Goal: Check status: Check status

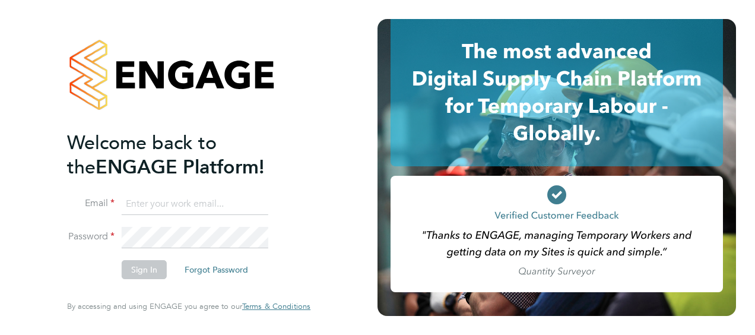
click at [133, 202] on input at bounding box center [195, 203] width 147 height 21
type input "sara.blatcher@apleona.com"
click at [142, 268] on button "Sign In" at bounding box center [144, 269] width 45 height 19
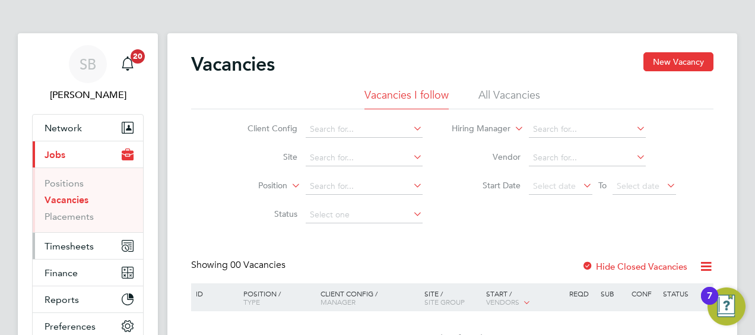
click at [68, 244] on span "Timesheets" at bounding box center [69, 245] width 49 height 11
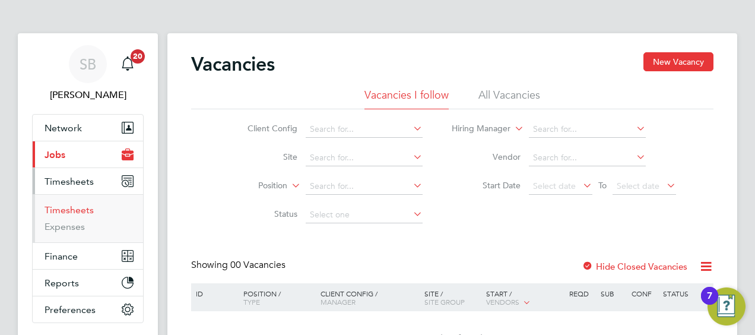
click at [69, 210] on link "Timesheets" at bounding box center [69, 209] width 49 height 11
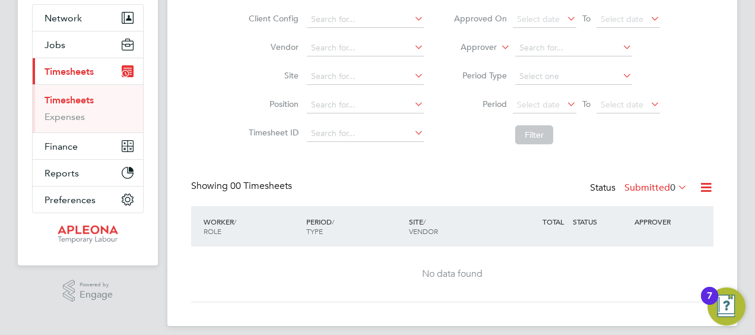
scroll to position [119, 0]
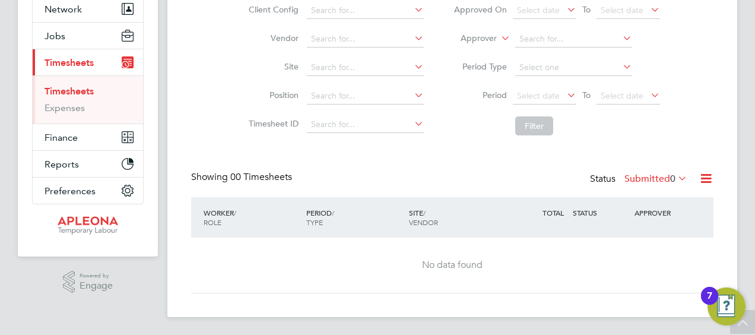
click at [675, 176] on icon at bounding box center [675, 178] width 0 height 17
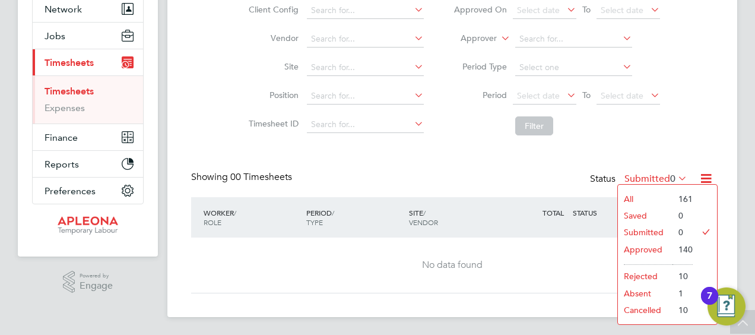
click at [644, 249] on li "Approved" at bounding box center [645, 249] width 55 height 17
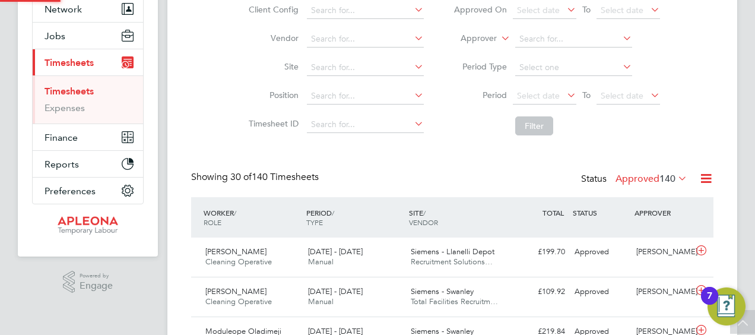
scroll to position [0, 0]
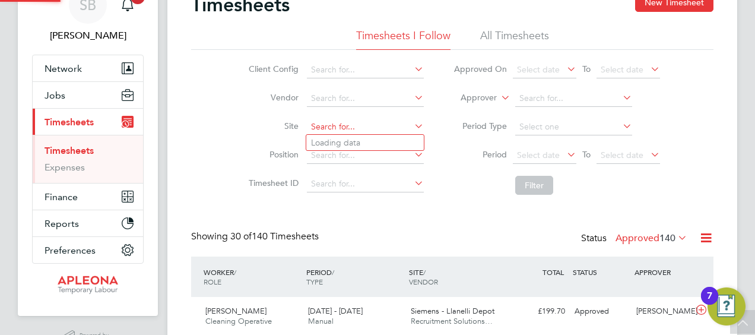
click at [317, 124] on input at bounding box center [365, 127] width 117 height 17
click at [363, 190] on b "Linc" at bounding box center [354, 191] width 15 height 10
type input "Siemens - Lincoln"
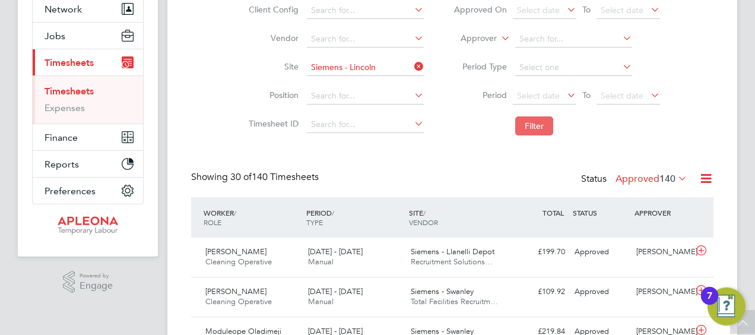
click at [539, 122] on button "Filter" at bounding box center [534, 125] width 38 height 19
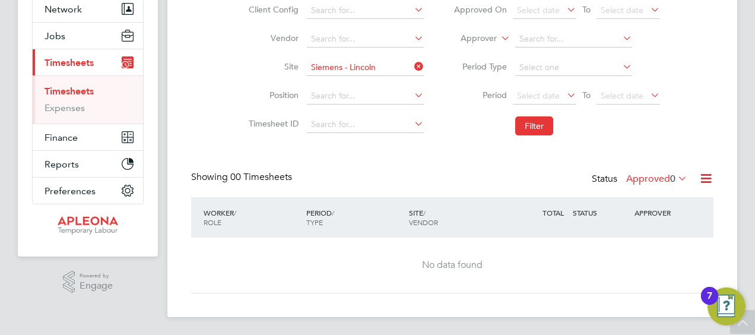
click at [675, 174] on icon at bounding box center [675, 178] width 0 height 17
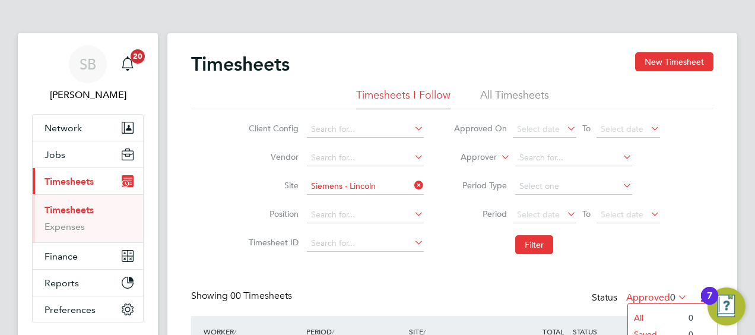
click at [513, 96] on li "All Timesheets" at bounding box center [514, 98] width 69 height 21
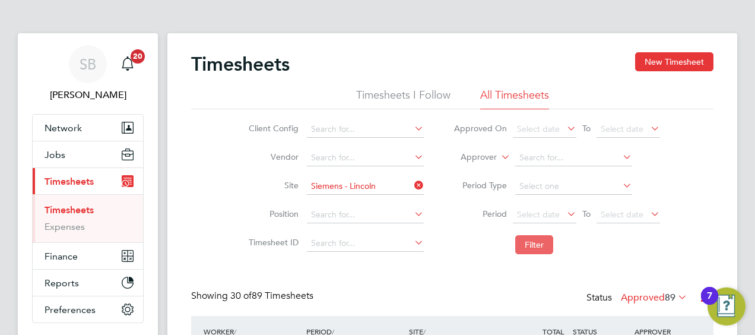
click at [534, 244] on button "Filter" at bounding box center [534, 244] width 38 height 19
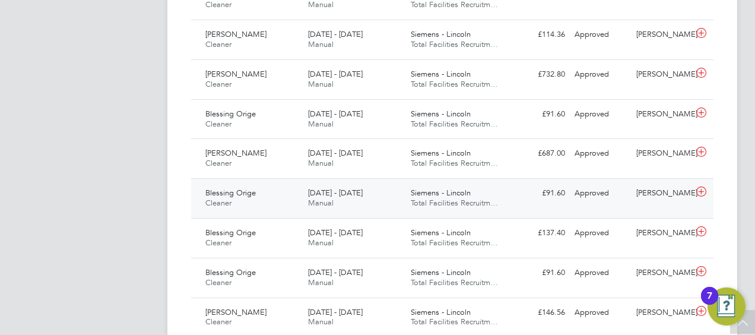
click at [442, 198] on span "Total Facilities Recruitm…" at bounding box center [454, 203] width 87 height 10
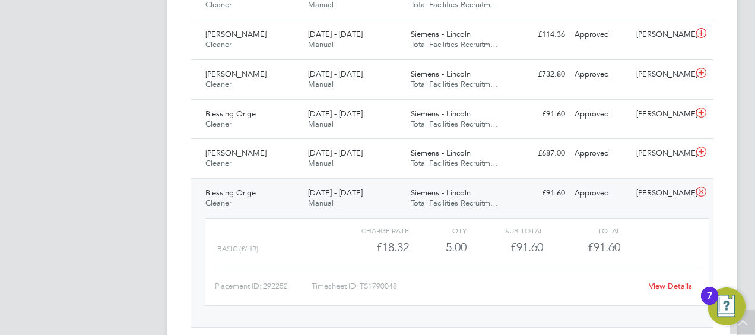
click at [445, 198] on span "Total Facilities Recruitm…" at bounding box center [454, 203] width 87 height 10
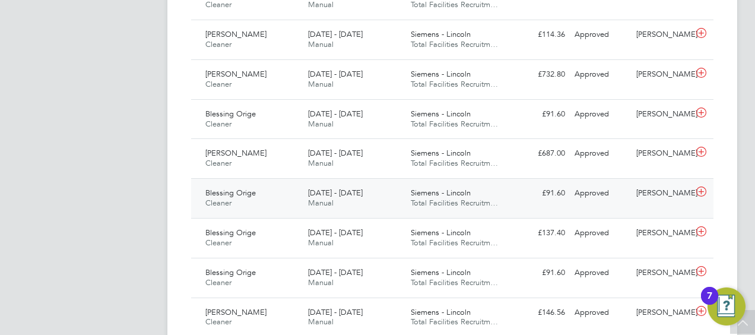
click at [442, 198] on span "Total Facilities Recruitm…" at bounding box center [454, 203] width 87 height 10
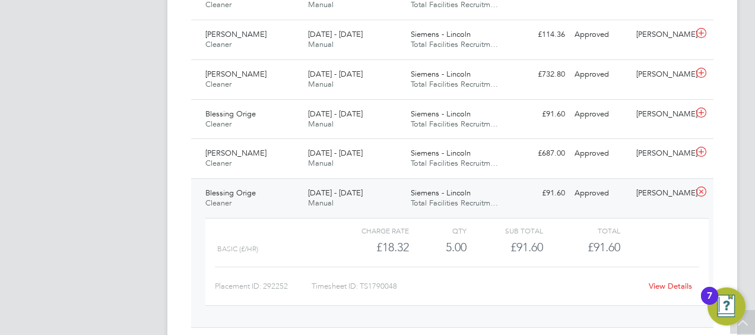
click at [661, 284] on link "View Details" at bounding box center [670, 286] width 43 height 10
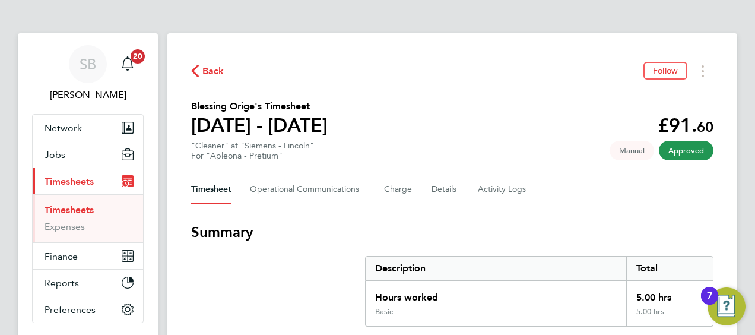
click at [197, 71] on icon "button" at bounding box center [195, 71] width 8 height 12
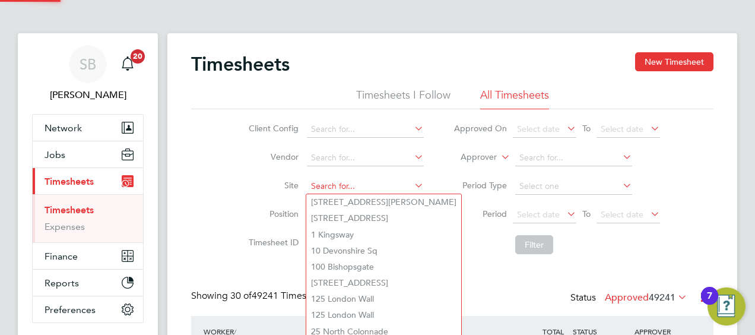
click at [330, 180] on input at bounding box center [365, 186] width 117 height 17
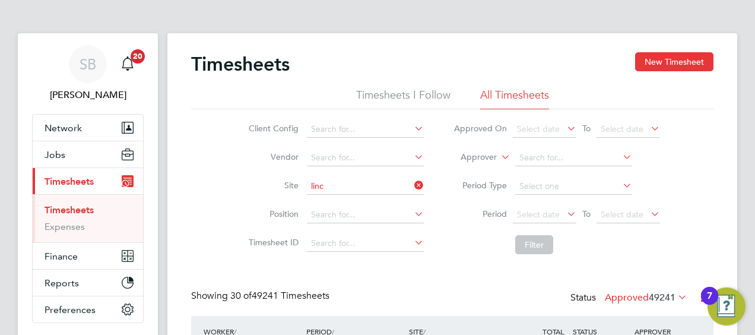
click at [360, 247] on b "Linc" at bounding box center [354, 250] width 15 height 10
type input "Siemens - Lincoln"
click at [529, 244] on button "Filter" at bounding box center [534, 244] width 38 height 19
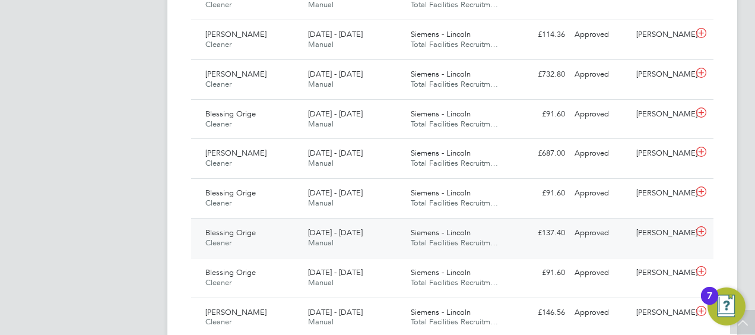
click at [349, 232] on span "19 - 25 Jul 2025" at bounding box center [335, 232] width 55 height 10
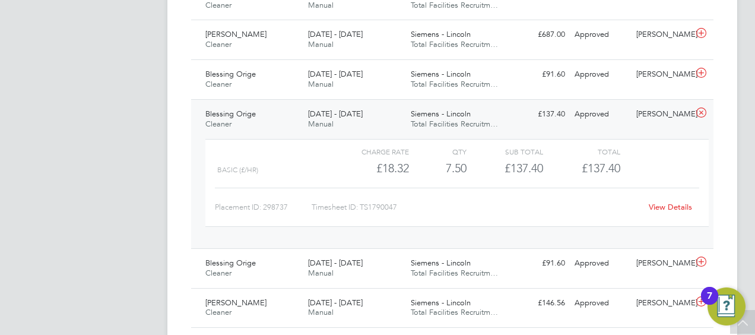
click at [656, 202] on link "View Details" at bounding box center [670, 207] width 43 height 10
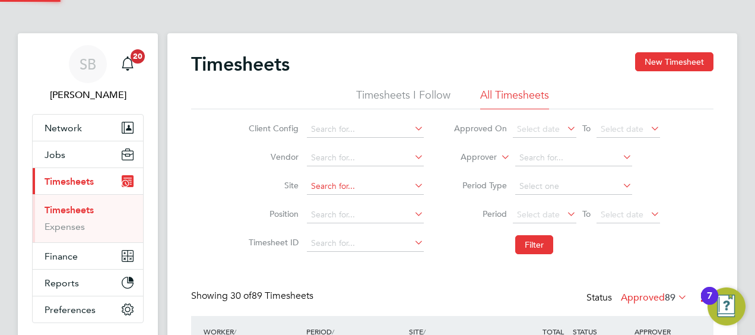
click at [379, 185] on input at bounding box center [365, 186] width 117 height 17
click at [435, 199] on b "Sax" at bounding box center [442, 202] width 14 height 10
type input "Siemens - York Saxby House"
click at [539, 243] on button "Filter" at bounding box center [534, 244] width 38 height 19
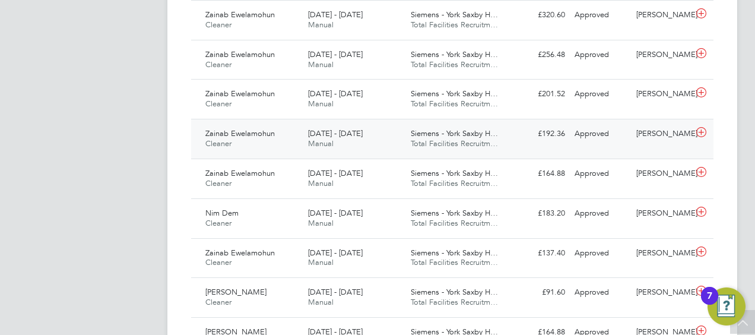
click at [355, 131] on span "26 Jul - 1 Aug 2025" at bounding box center [335, 133] width 55 height 10
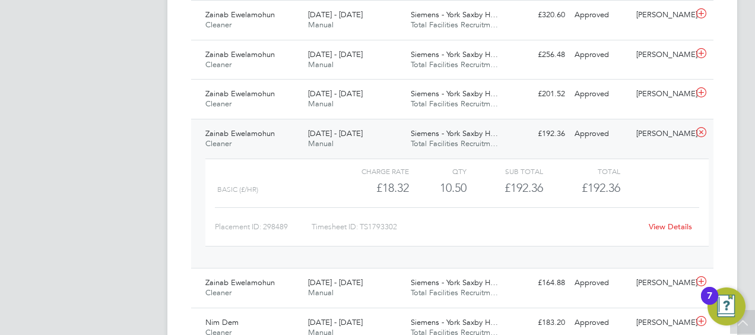
click at [675, 223] on link "View Details" at bounding box center [670, 226] width 43 height 10
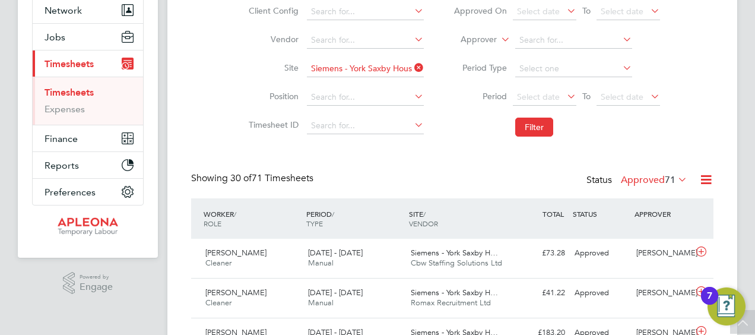
scroll to position [59, 0]
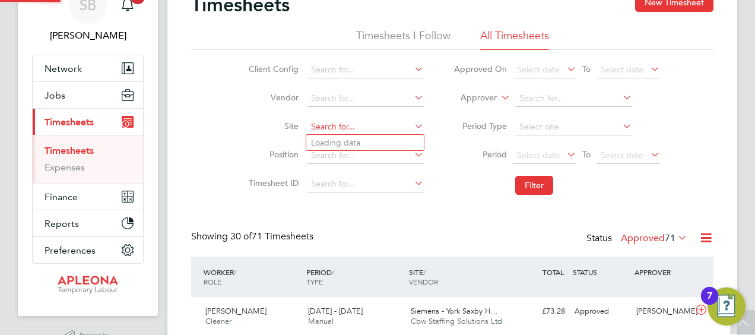
click at [363, 123] on input at bounding box center [365, 127] width 117 height 17
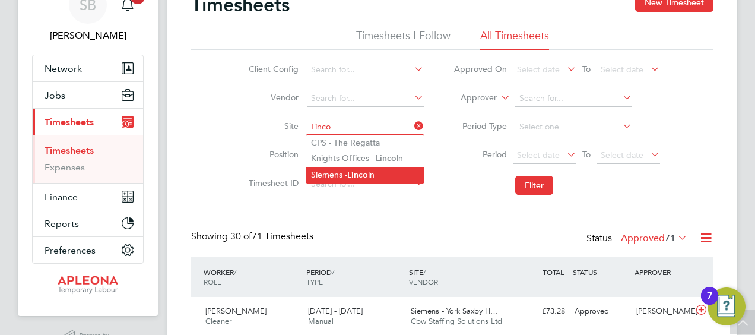
click at [371, 174] on li "Siemens - Linco ln" at bounding box center [365, 175] width 118 height 16
type input "Siemens - Lincoln"
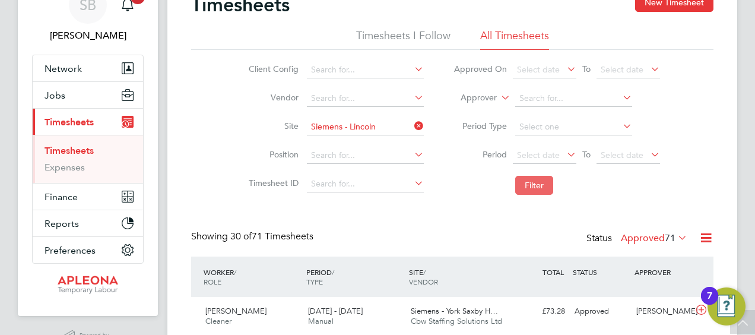
click at [529, 183] on button "Filter" at bounding box center [534, 185] width 38 height 19
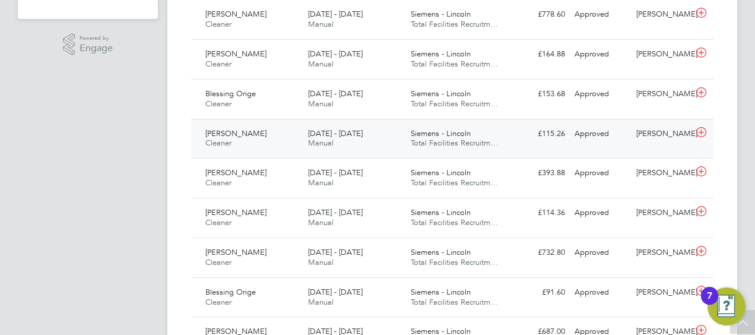
click at [363, 135] on span "13 - 19 Sep 2025" at bounding box center [335, 133] width 55 height 10
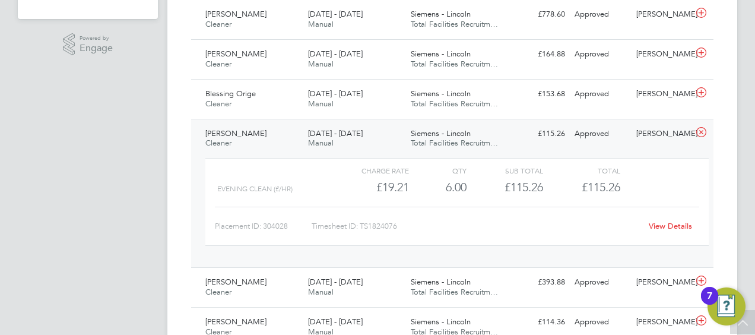
click at [659, 223] on link "View Details" at bounding box center [670, 226] width 43 height 10
click at [338, 283] on span "13 - 19 Sep 2025" at bounding box center [335, 282] width 55 height 10
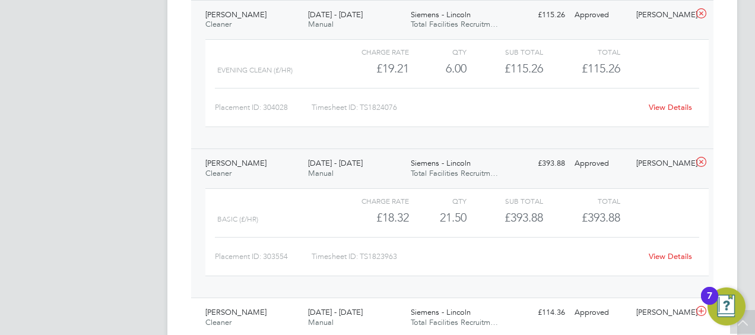
click at [672, 254] on link "View Details" at bounding box center [670, 256] width 43 height 10
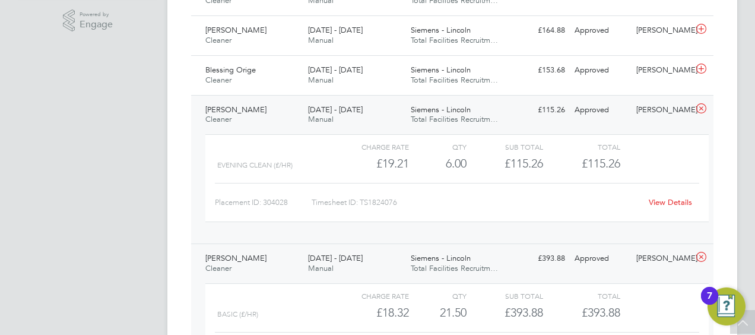
scroll to position [356, 0]
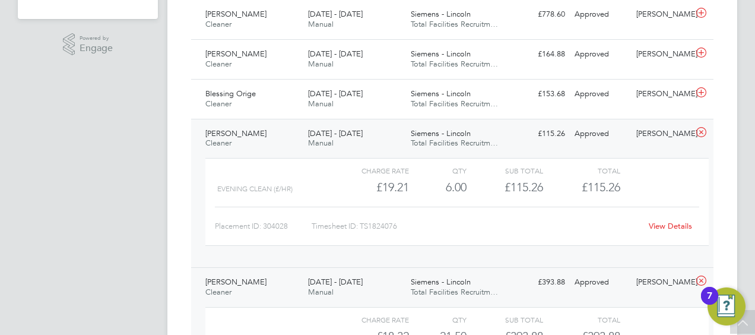
click at [673, 221] on link "View Details" at bounding box center [670, 226] width 43 height 10
